Goal: Transaction & Acquisition: Purchase product/service

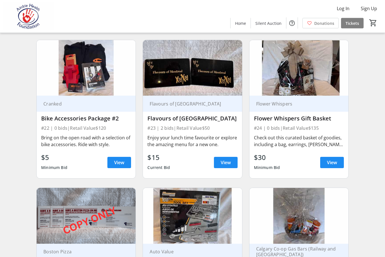
scroll to position [1119, 0]
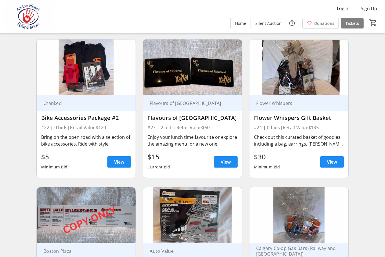
click at [336, 144] on div "Check out this curated basket of goodies, including a bag, earrings, [PERSON_NA…" at bounding box center [299, 141] width 90 height 14
click at [332, 163] on span "View" at bounding box center [332, 161] width 10 height 7
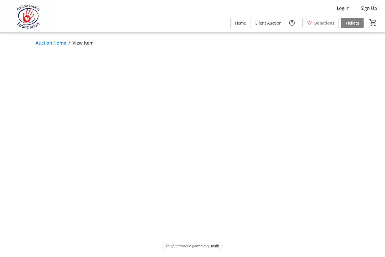
scroll to position [19, 0]
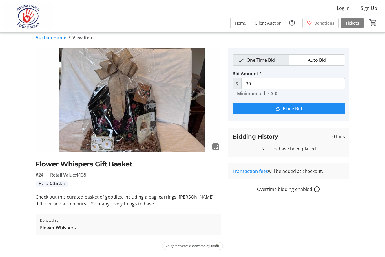
click at [160, 110] on img at bounding box center [129, 100] width 186 height 105
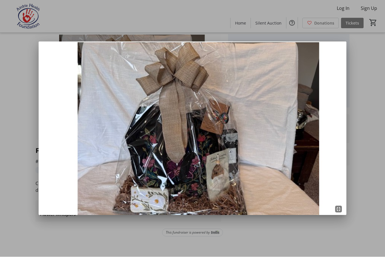
scroll to position [0, 0]
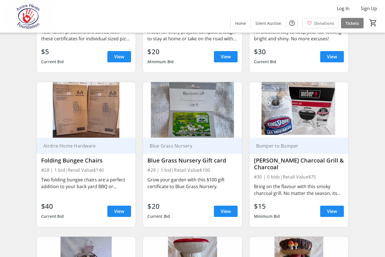
scroll to position [1372, 0]
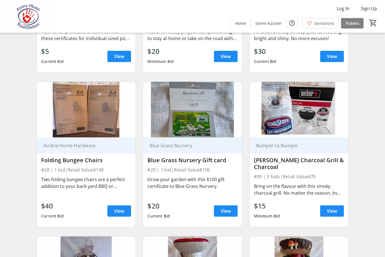
click at [71, 120] on img at bounding box center [86, 110] width 99 height 56
click at [118, 214] on span at bounding box center [119, 211] width 24 height 14
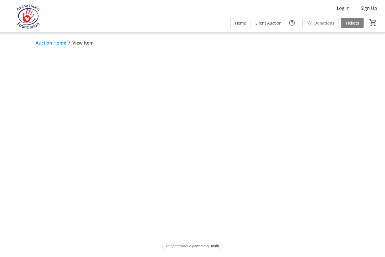
scroll to position [19, 0]
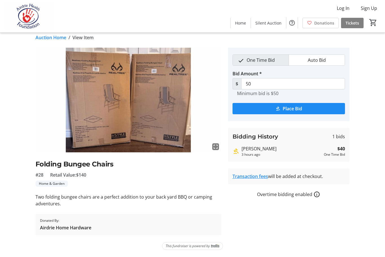
click at [215, 143] on mat-icon "fullscreen" at bounding box center [215, 146] width 7 height 7
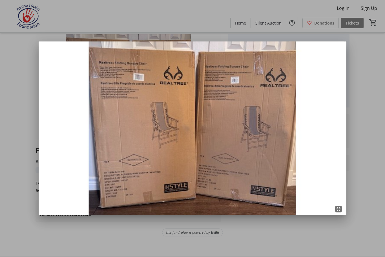
click at [336, 207] on mat-icon "fullscreen_exit" at bounding box center [338, 209] width 7 height 7
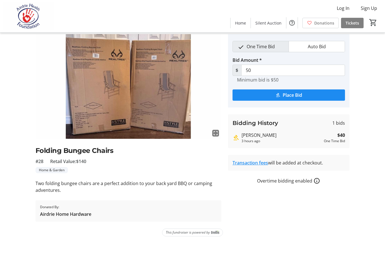
scroll to position [19, 0]
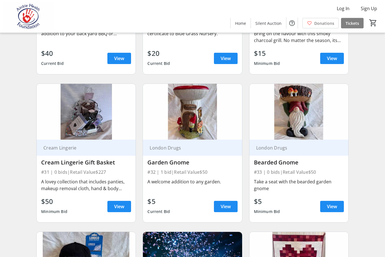
scroll to position [1525, 0]
click at [116, 205] on span "View" at bounding box center [119, 206] width 10 height 7
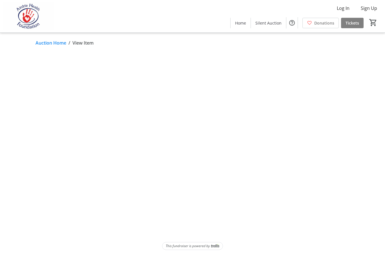
scroll to position [19, 0]
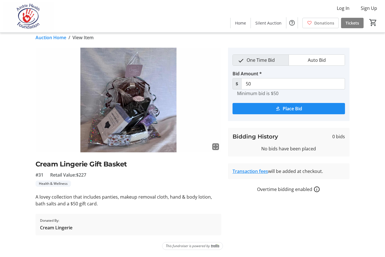
click at [139, 95] on img at bounding box center [129, 100] width 186 height 105
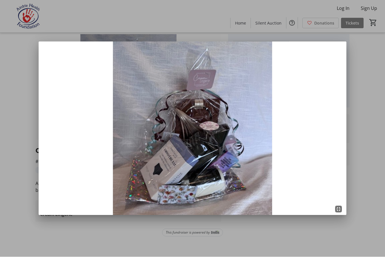
click at [342, 209] on img at bounding box center [193, 128] width 308 height 173
click at [339, 208] on mat-icon "fullscreen_exit" at bounding box center [338, 209] width 7 height 7
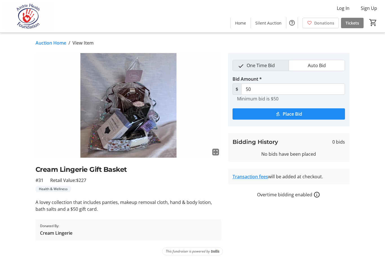
scroll to position [19, 0]
